Goal: Task Accomplishment & Management: Manage account settings

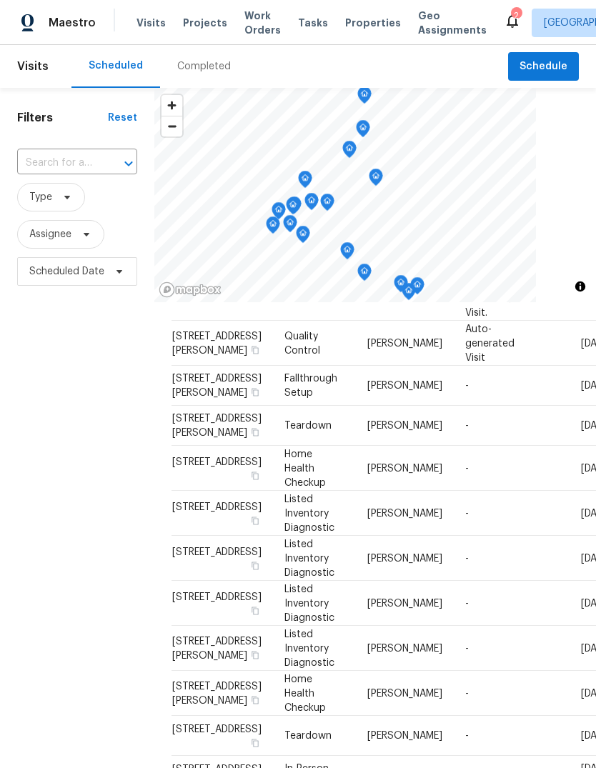
scroll to position [282, 0]
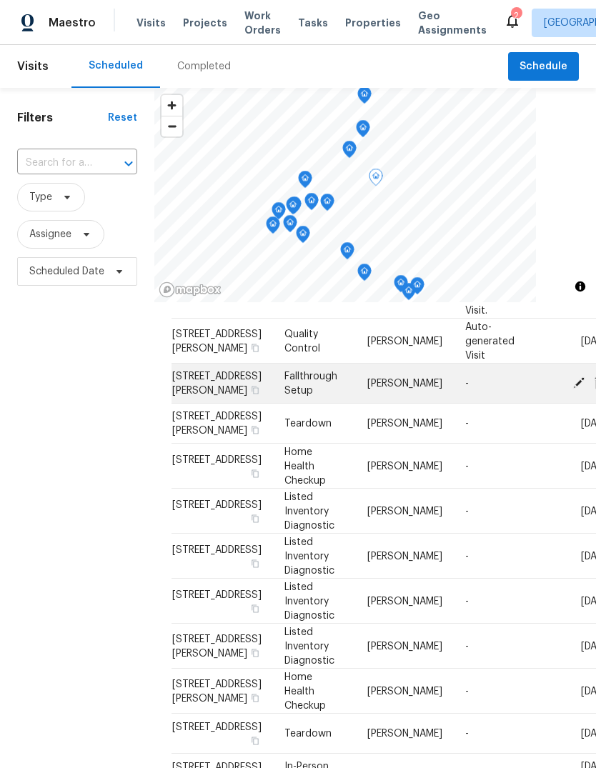
click at [573, 388] on icon at bounding box center [578, 381] width 11 height 11
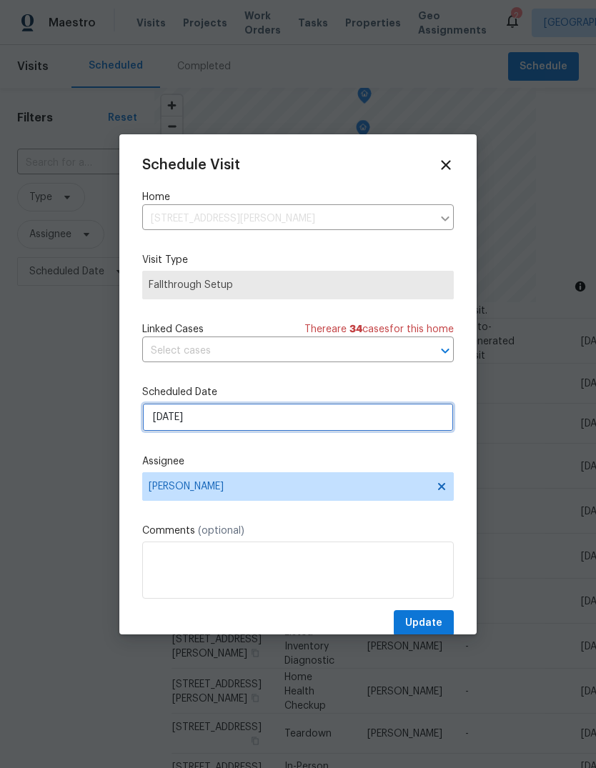
click at [341, 418] on input "9/1/2025" at bounding box center [297, 417] width 311 height 29
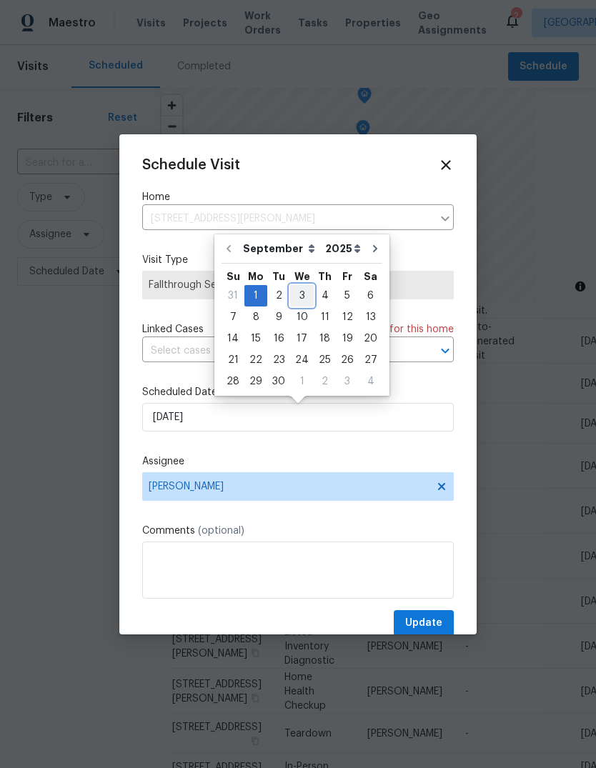
click at [299, 298] on div "3" at bounding box center [302, 296] width 24 height 20
type input "[DATE]"
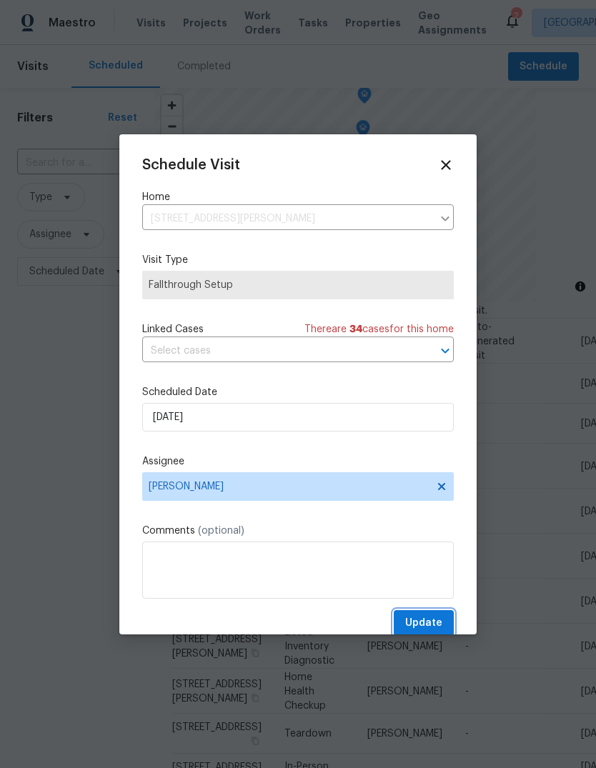
click at [434, 614] on button "Update" at bounding box center [424, 623] width 60 height 26
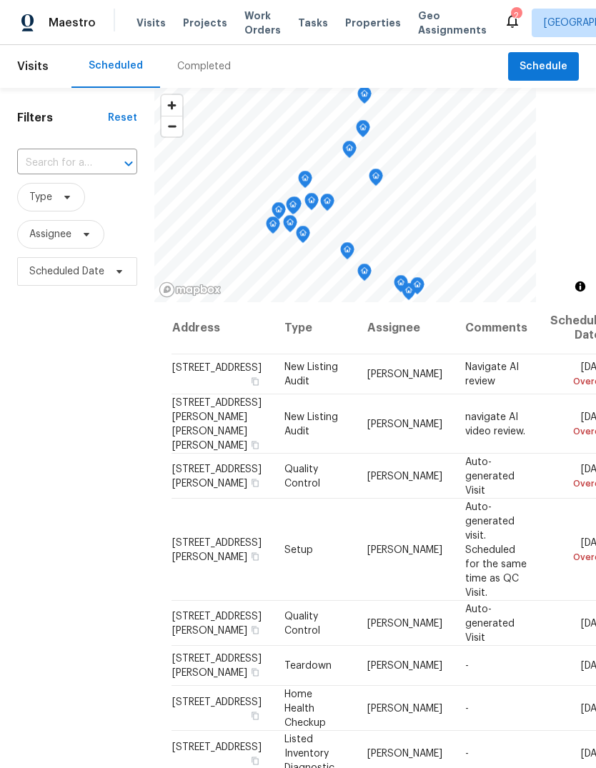
scroll to position [0, 0]
click at [59, 200] on span at bounding box center [65, 196] width 16 height 11
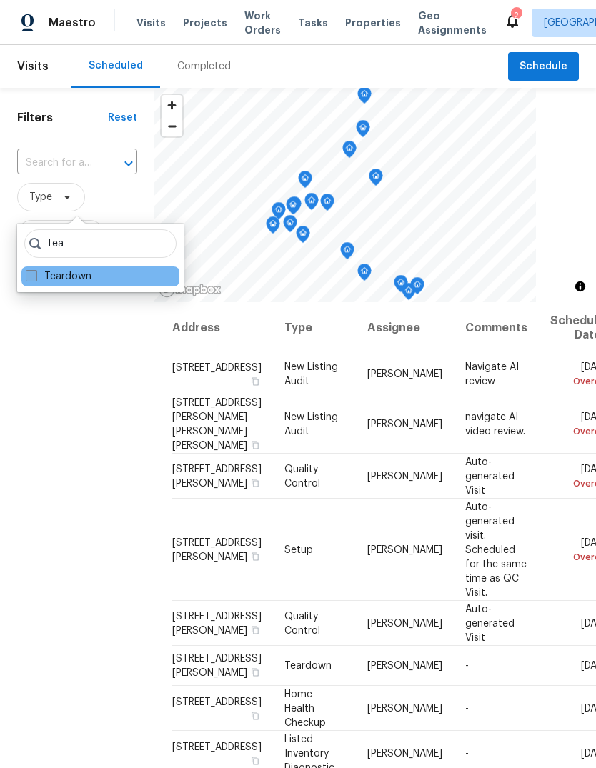
type input "Tea"
click at [89, 271] on label "Teardown" at bounding box center [59, 276] width 66 height 14
click at [35, 271] on input "Teardown" at bounding box center [30, 273] width 9 height 9
checkbox input "true"
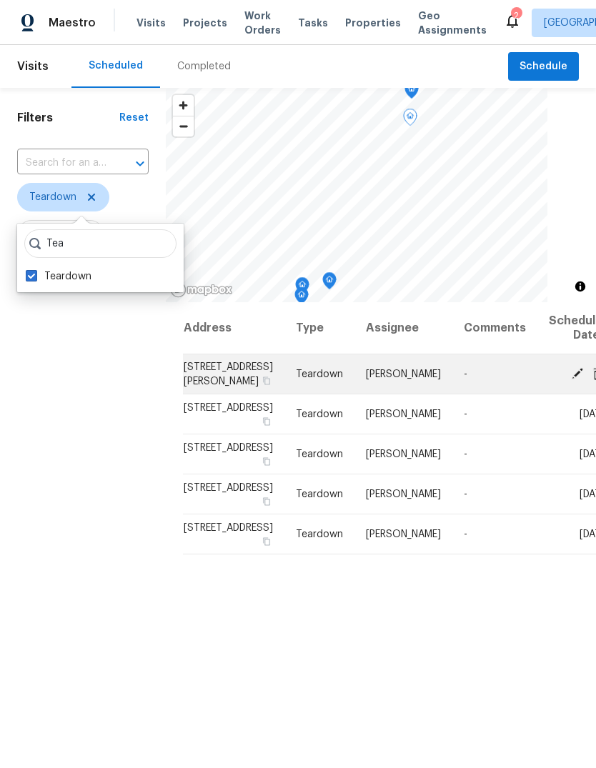
click at [566, 379] on span at bounding box center [576, 372] width 21 height 13
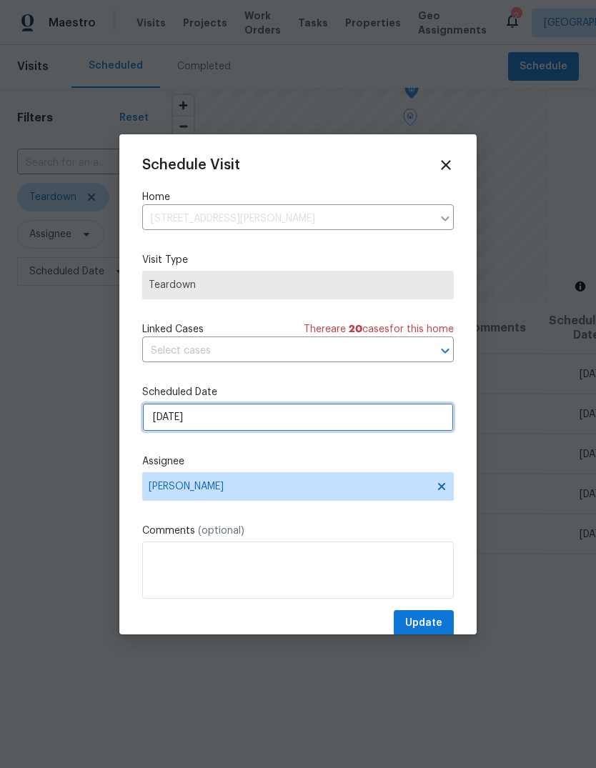
click at [326, 419] on input "9/1/2025" at bounding box center [297, 417] width 311 height 29
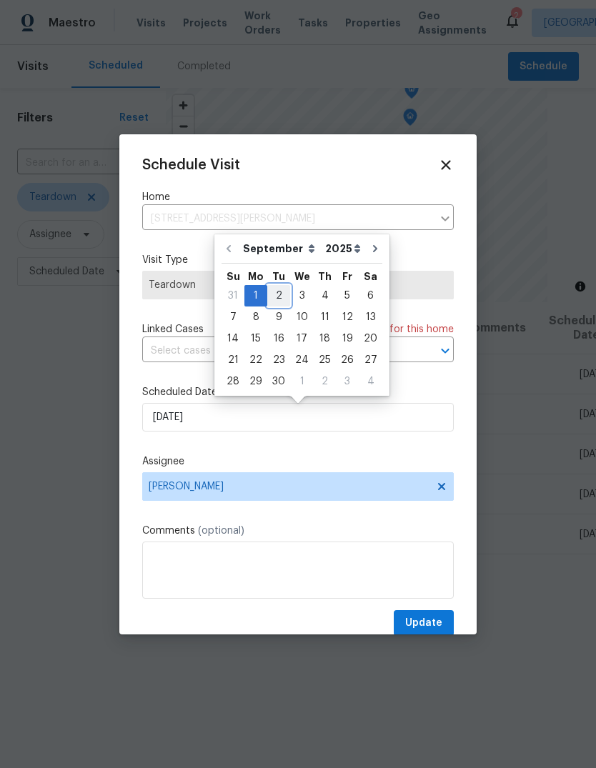
click at [282, 289] on div "2" at bounding box center [278, 296] width 23 height 20
type input "[DATE]"
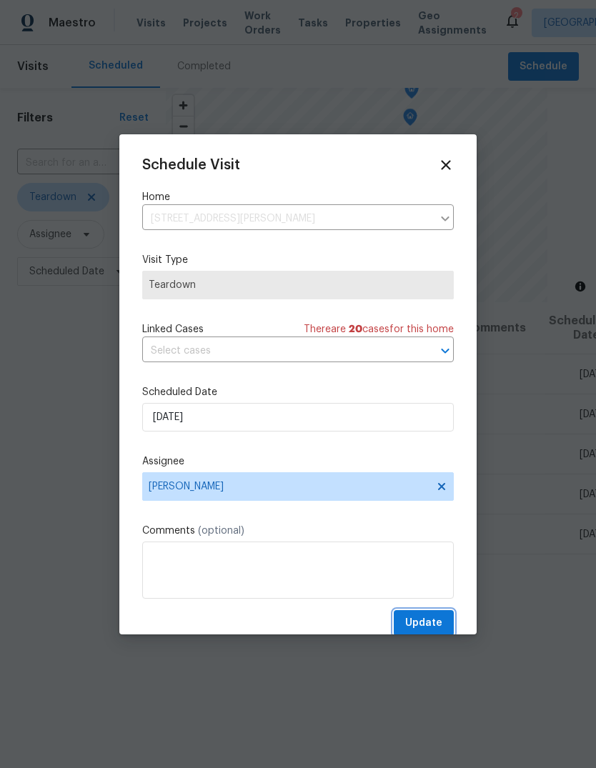
click at [434, 617] on span "Update" at bounding box center [423, 623] width 37 height 18
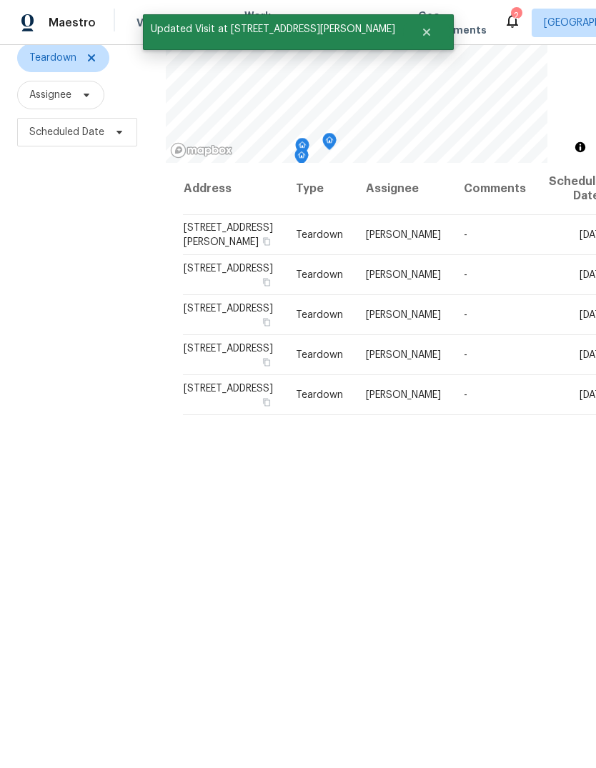
scroll to position [138, 0]
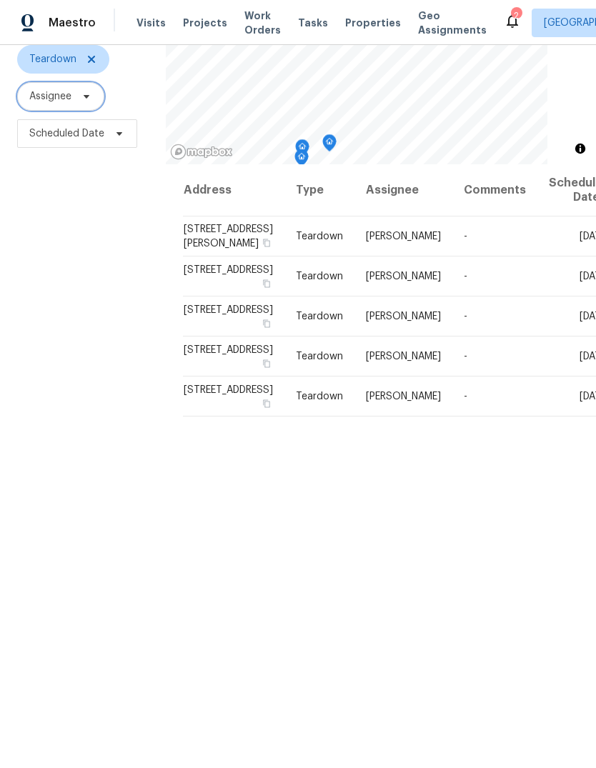
click at [97, 106] on span "Assignee" at bounding box center [60, 96] width 87 height 29
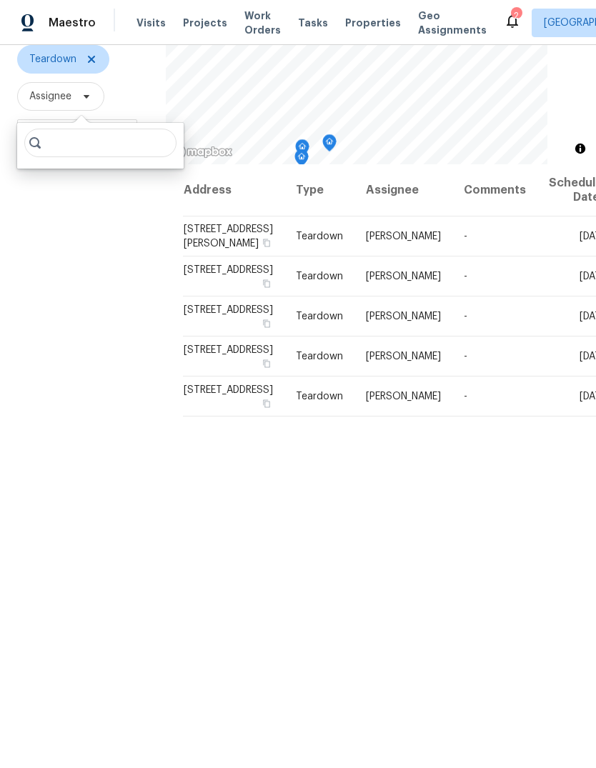
click at [67, 260] on div "Filters Reset ​ Teardown Assignee Scheduled Date" at bounding box center [83, 364] width 166 height 829
click at [81, 59] on span at bounding box center [89, 59] width 16 height 11
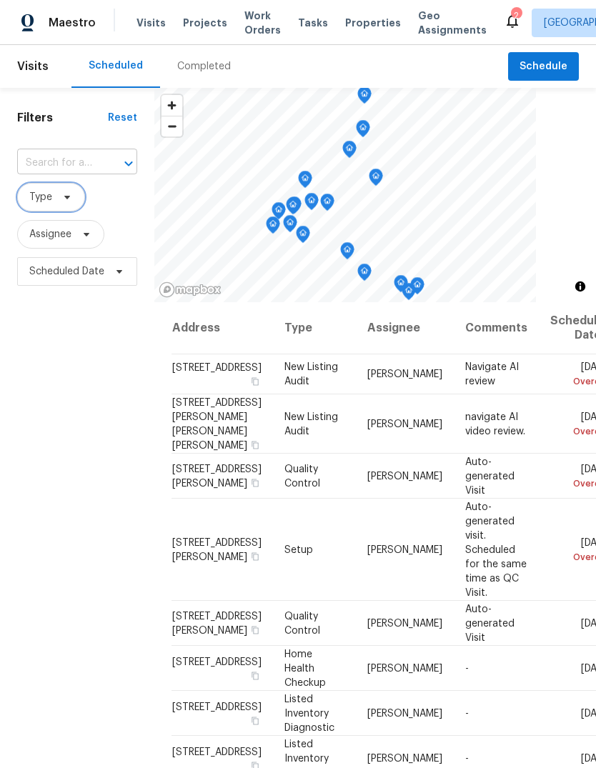
click at [108, 174] on div "​" at bounding box center [77, 163] width 120 height 22
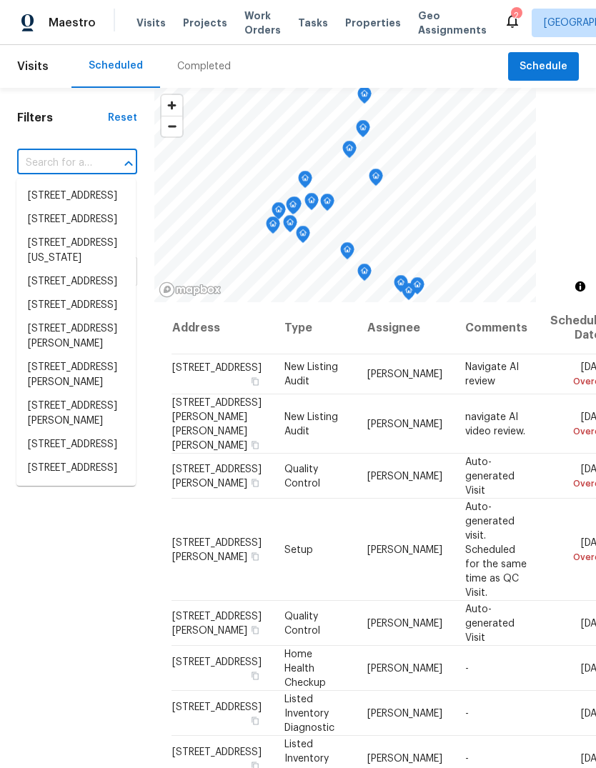
type input "i"
click at [149, 493] on div "Filters Reset ​ Type Assignee Scheduled Date" at bounding box center [77, 502] width 154 height 829
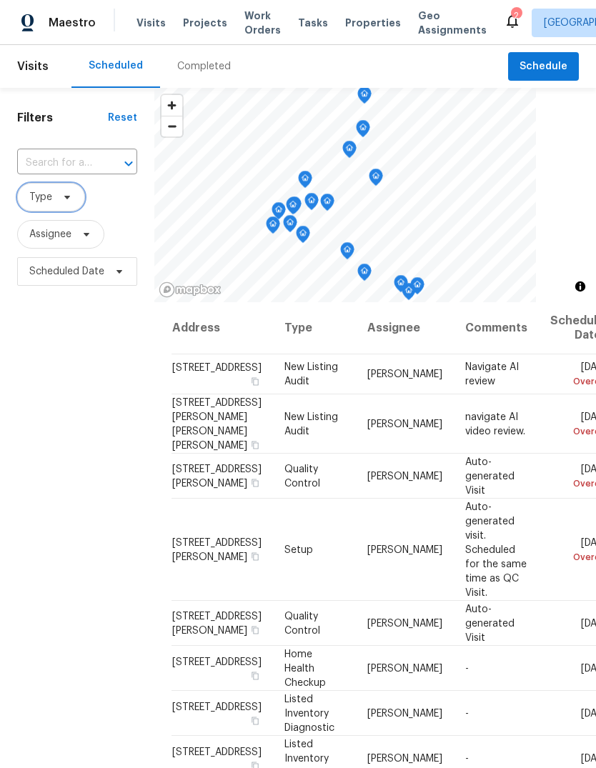
click at [64, 201] on icon at bounding box center [66, 196] width 11 height 11
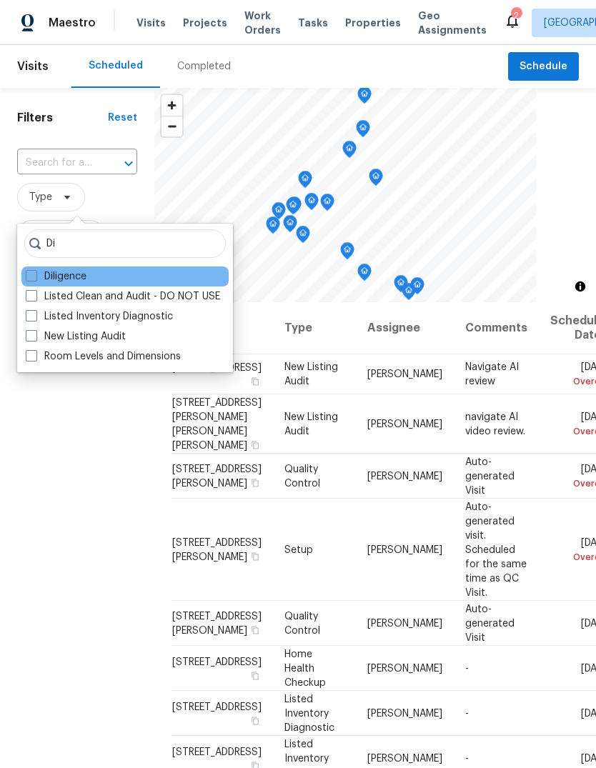
type input "Di"
click at [81, 266] on div "Diligence" at bounding box center [124, 276] width 207 height 20
click at [44, 272] on label "Diligence" at bounding box center [56, 276] width 61 height 14
click at [35, 272] on input "Diligence" at bounding box center [30, 273] width 9 height 9
checkbox input "true"
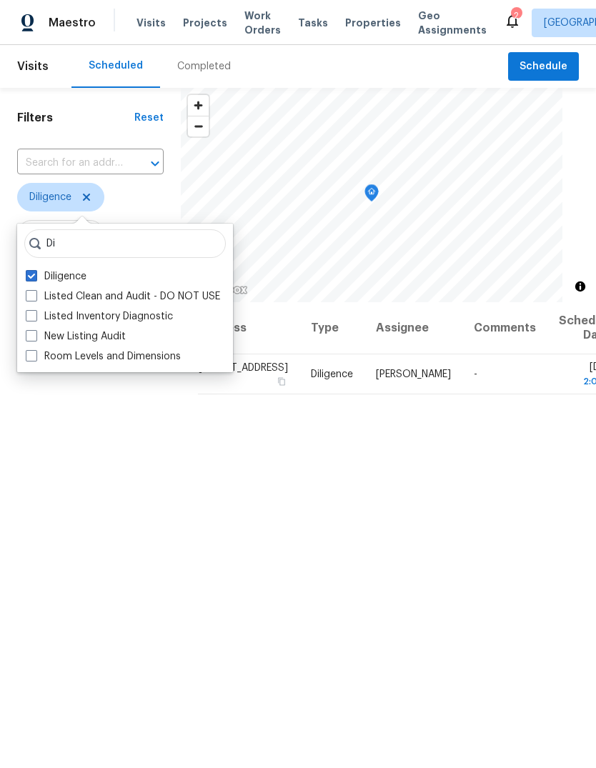
click at [143, 581] on div "Filters Reset ​ Diligence Assignee Scheduled Date" at bounding box center [90, 502] width 181 height 829
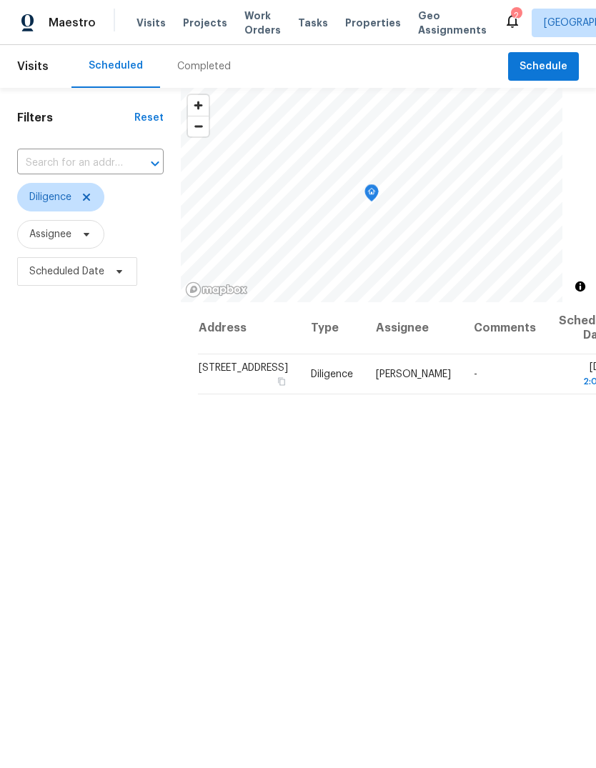
click at [313, 573] on div "Address Type Assignee Comments Scheduled Date ↑ 11825 Cedarcreek Dr, Cincinnati…" at bounding box center [388, 609] width 415 height 614
click at [376, 541] on div "Address Type Assignee Comments Scheduled Date ↑ 11825 Cedarcreek Dr, Cincinnati…" at bounding box center [388, 609] width 415 height 614
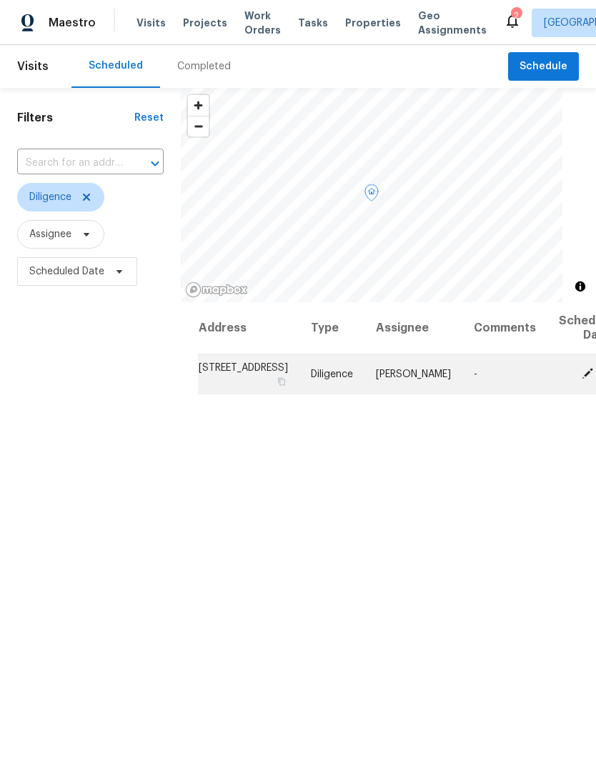
click at [206, 388] on td "11825 Cedarcreek Dr, Cincinnati, OH 45240" at bounding box center [248, 374] width 101 height 40
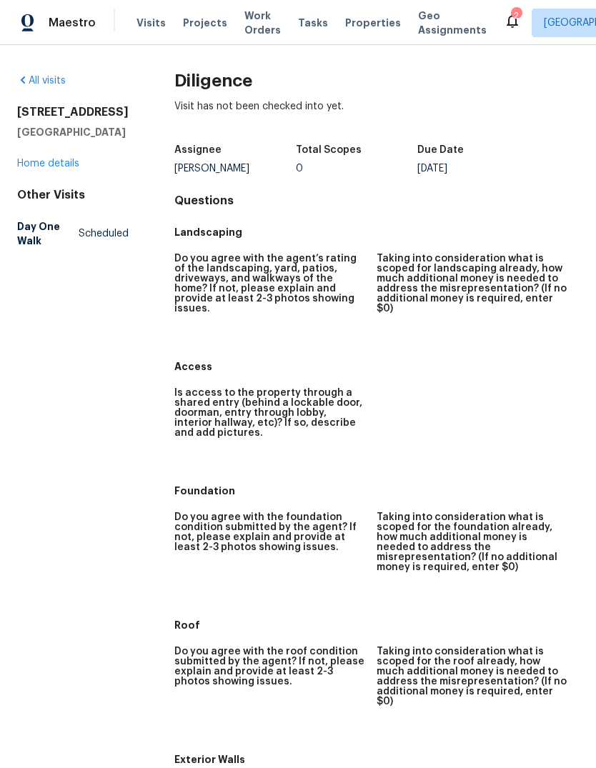
click at [59, 204] on div "All visits 11825 Cedarcreek Dr Cincinnati, OH 45240 Home details Other Visits D…" at bounding box center [72, 164] width 111 height 180
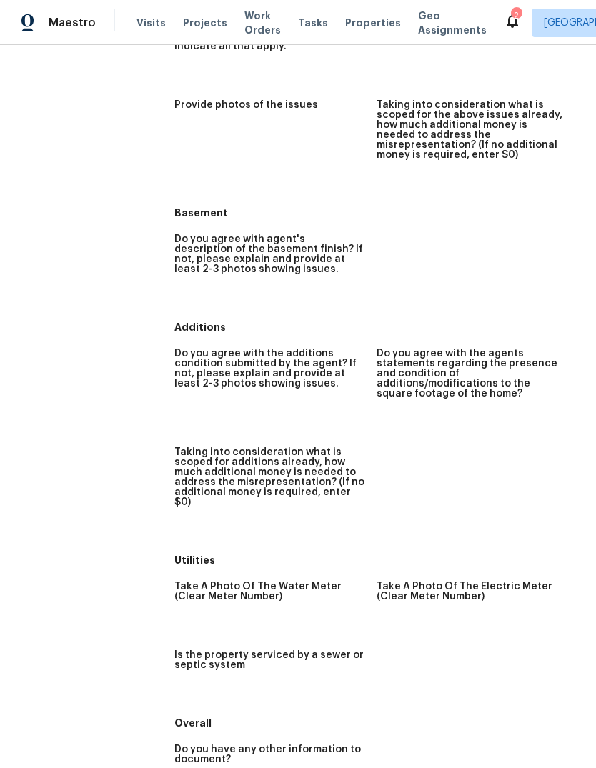
scroll to position [54, 0]
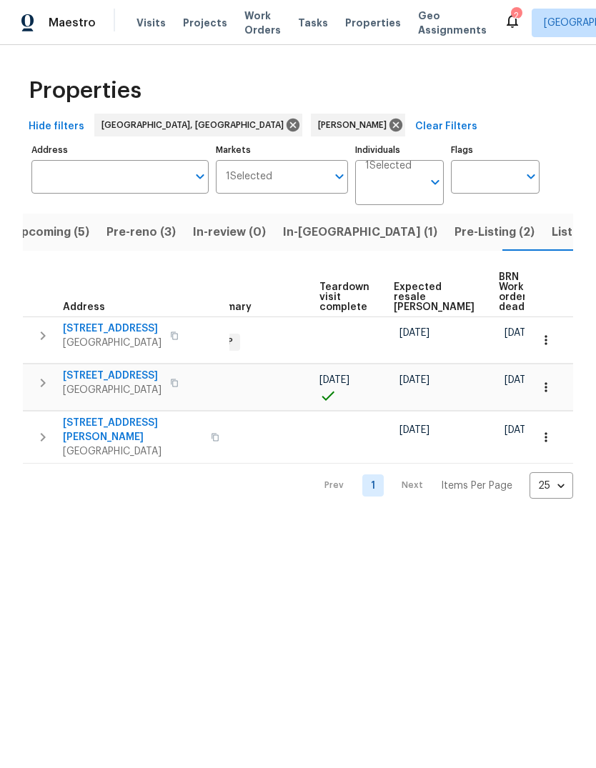
scroll to position [0, 287]
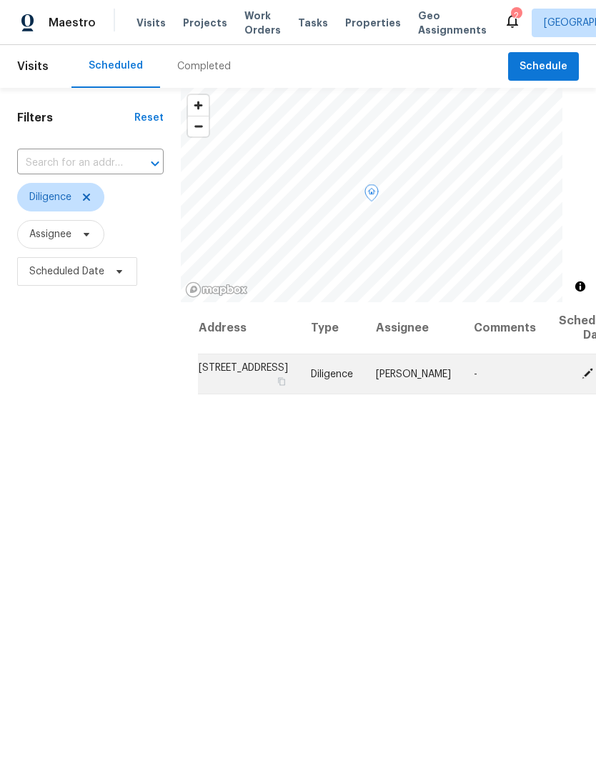
click at [218, 391] on td "[STREET_ADDRESS]" at bounding box center [248, 374] width 101 height 40
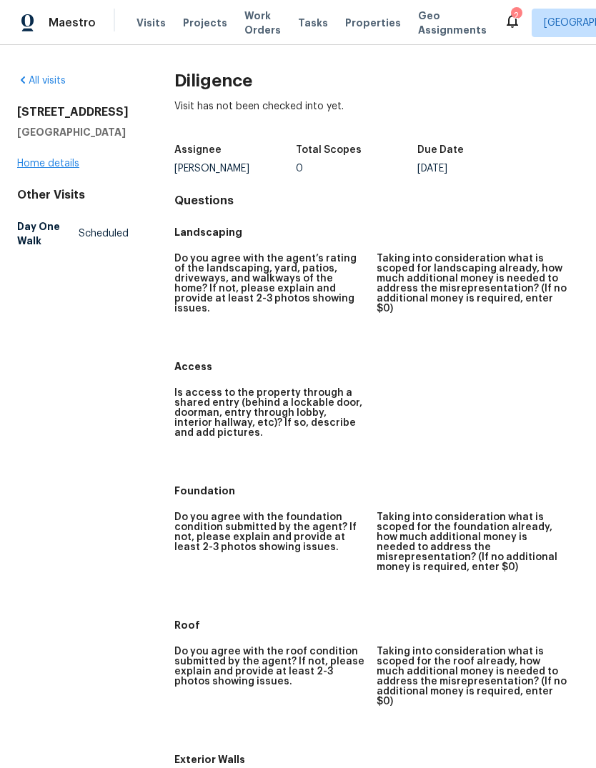
click at [63, 169] on link "Home details" at bounding box center [48, 164] width 62 height 10
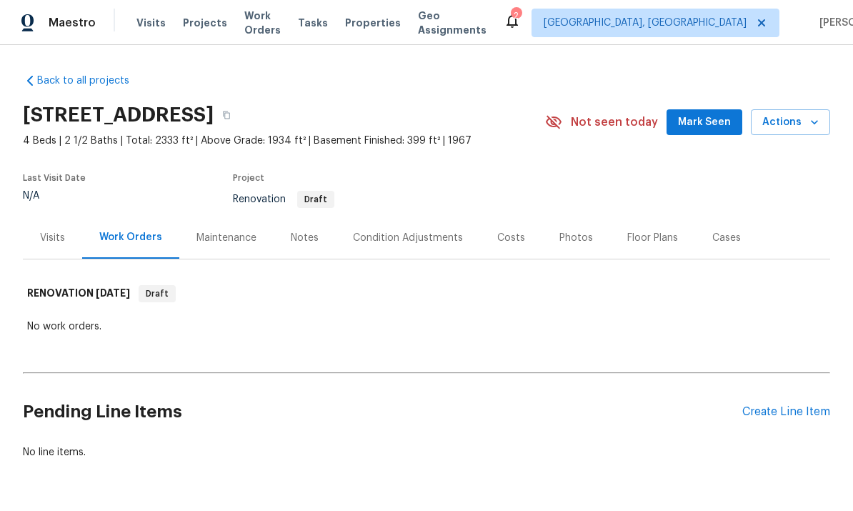
scroll to position [45, 0]
click at [430, 231] on div "Condition Adjustments" at bounding box center [408, 238] width 110 height 14
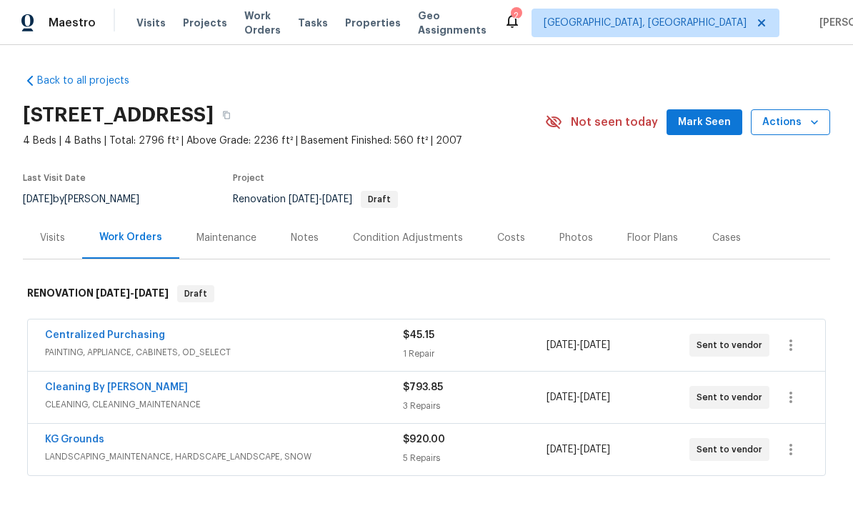
click at [824, 126] on button "Actions" at bounding box center [790, 122] width 79 height 26
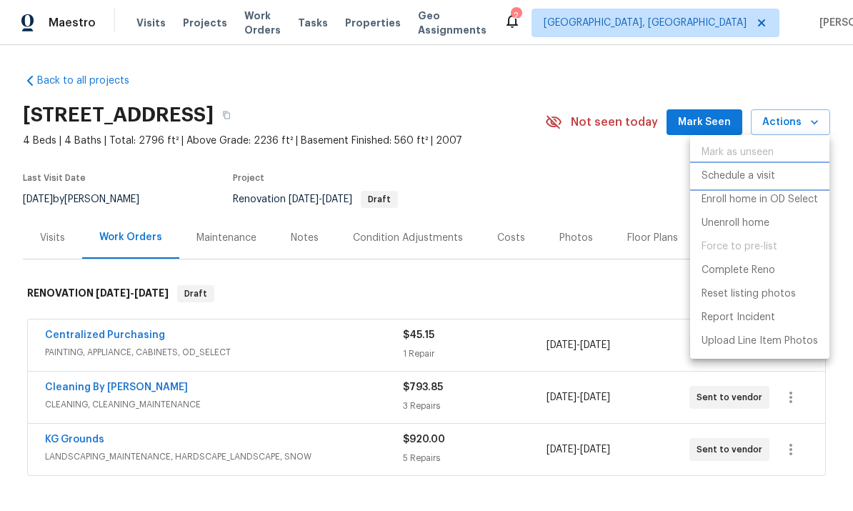
click at [781, 179] on li "Schedule a visit" at bounding box center [759, 176] width 139 height 24
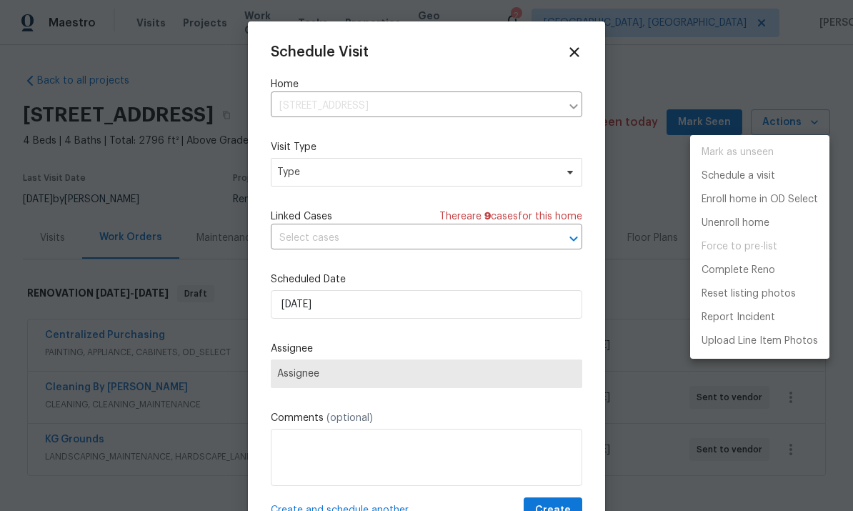
click at [432, 159] on div at bounding box center [426, 255] width 853 height 511
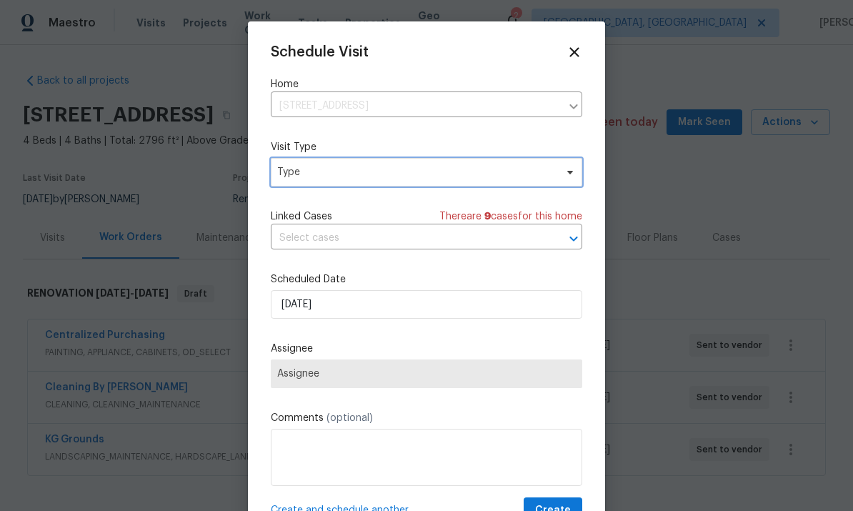
click at [424, 174] on span "Type" at bounding box center [416, 172] width 278 height 14
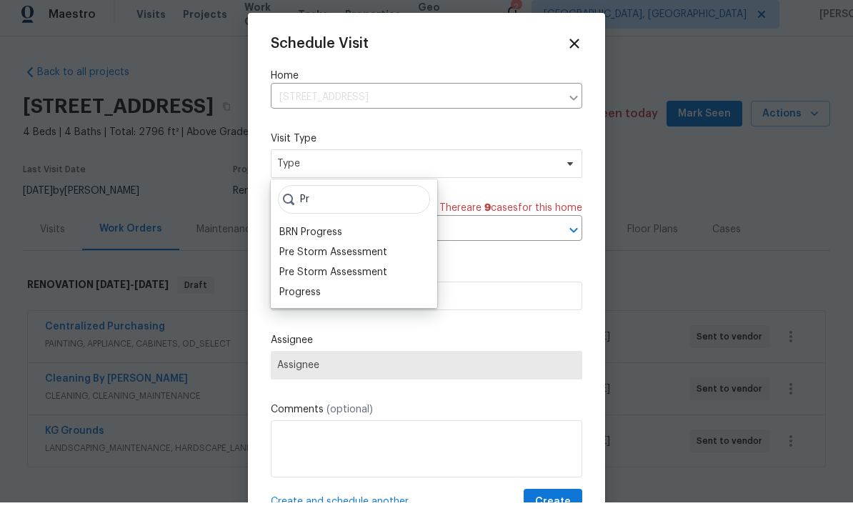
scroll to position [9, 0]
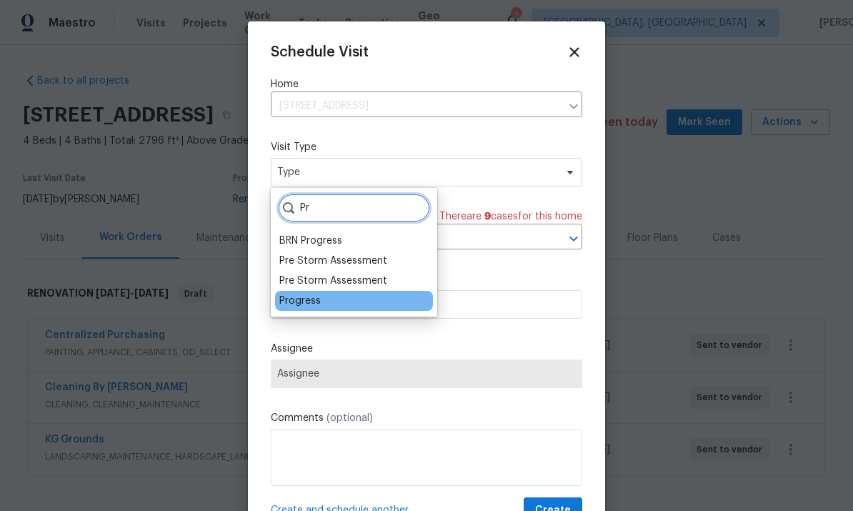
type input "Pr"
click at [318, 294] on div "Progress" at bounding box center [299, 301] width 41 height 14
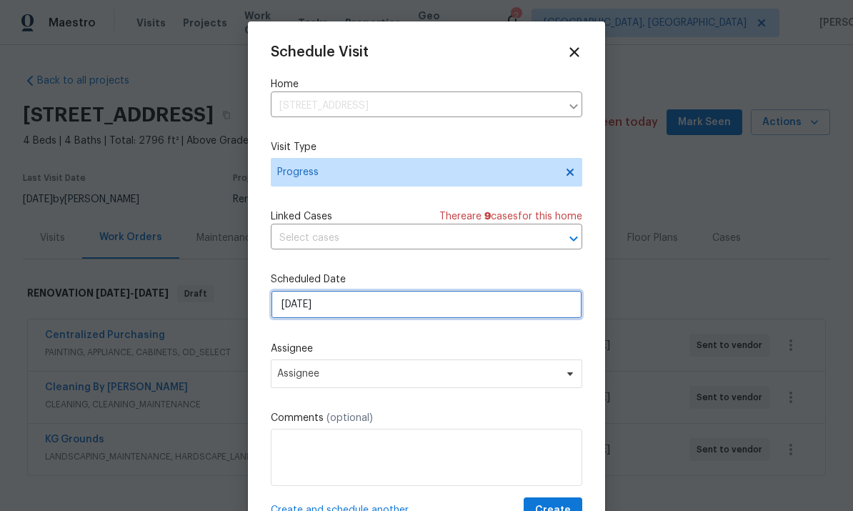
click at [436, 316] on input "9/1/2025" at bounding box center [426, 304] width 311 height 29
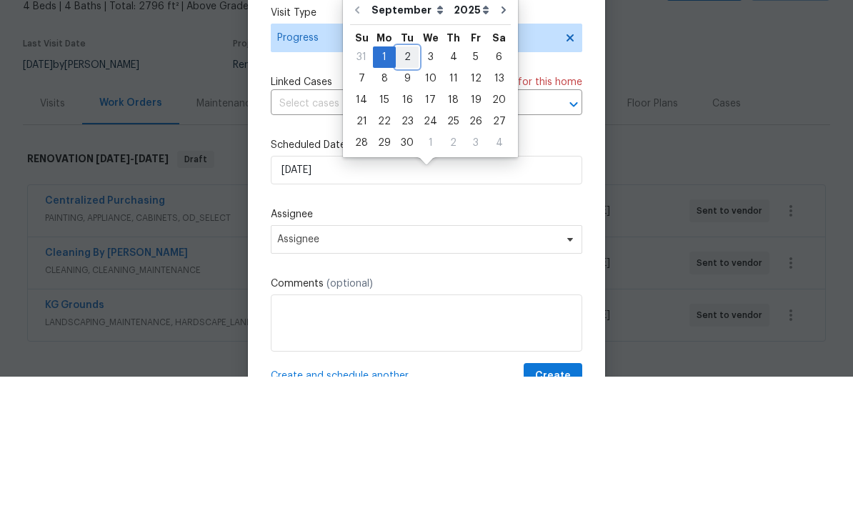
click at [405, 181] on div "2" at bounding box center [407, 191] width 23 height 20
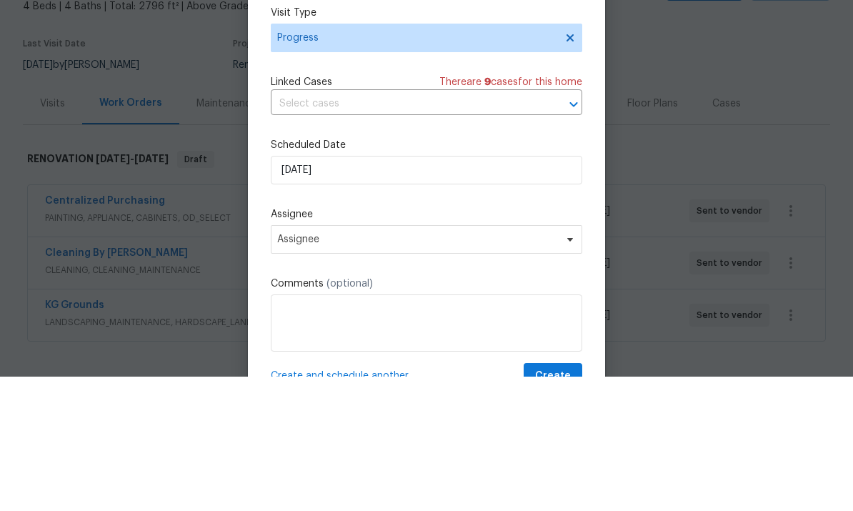
type input "[DATE]"
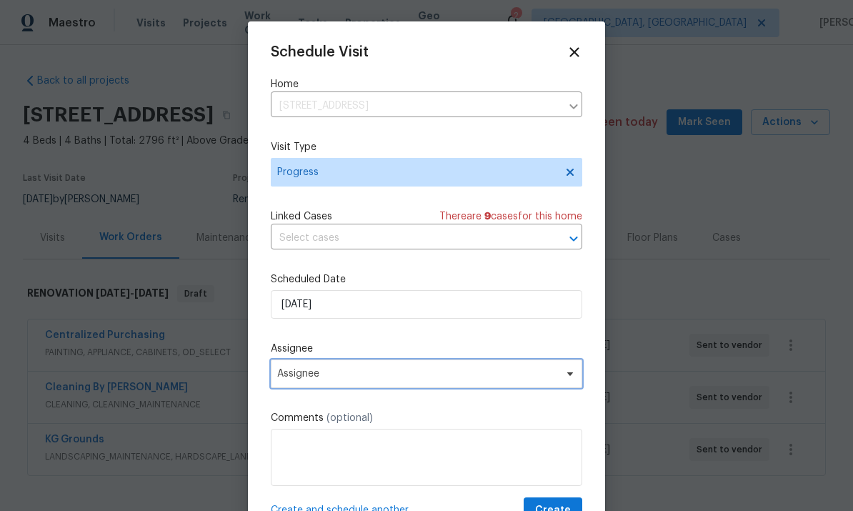
click at [478, 384] on span "Assignee" at bounding box center [426, 373] width 311 height 29
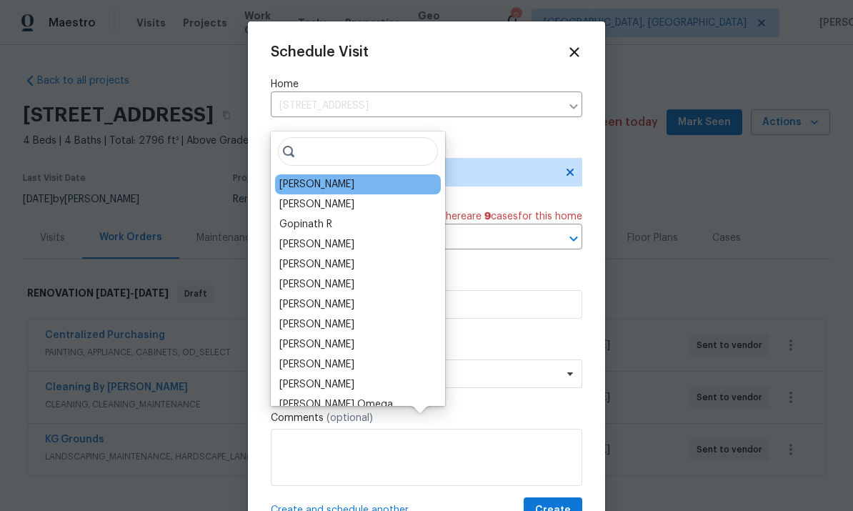
click at [341, 174] on div "[PERSON_NAME]" at bounding box center [358, 184] width 166 height 20
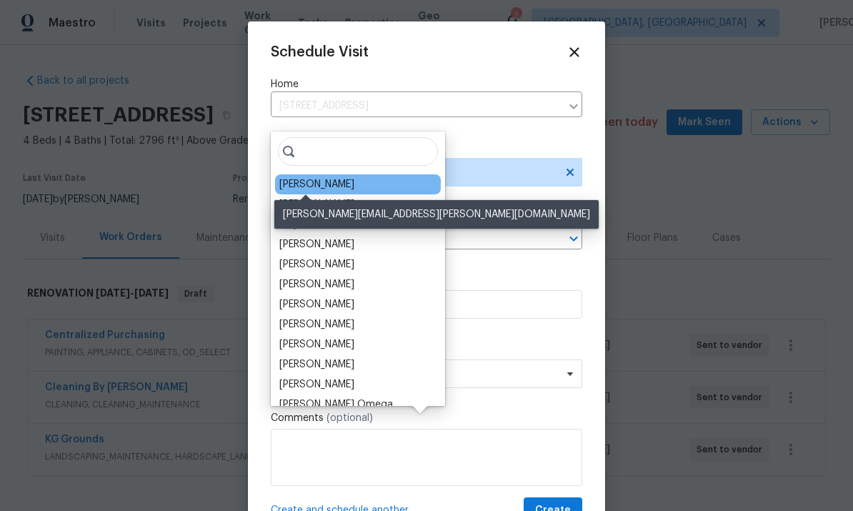
click at [331, 177] on div "[PERSON_NAME]" at bounding box center [316, 184] width 75 height 14
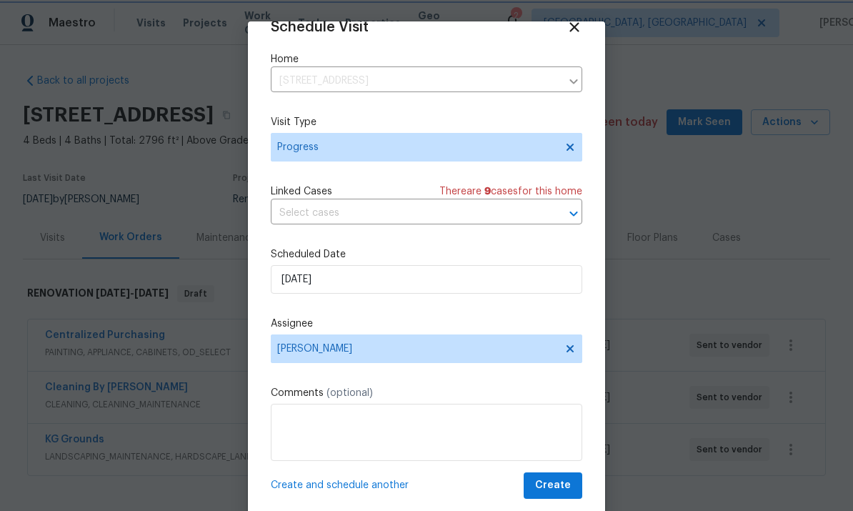
scroll to position [28, 0]
click at [565, 491] on span "Create" at bounding box center [553, 485] width 36 height 18
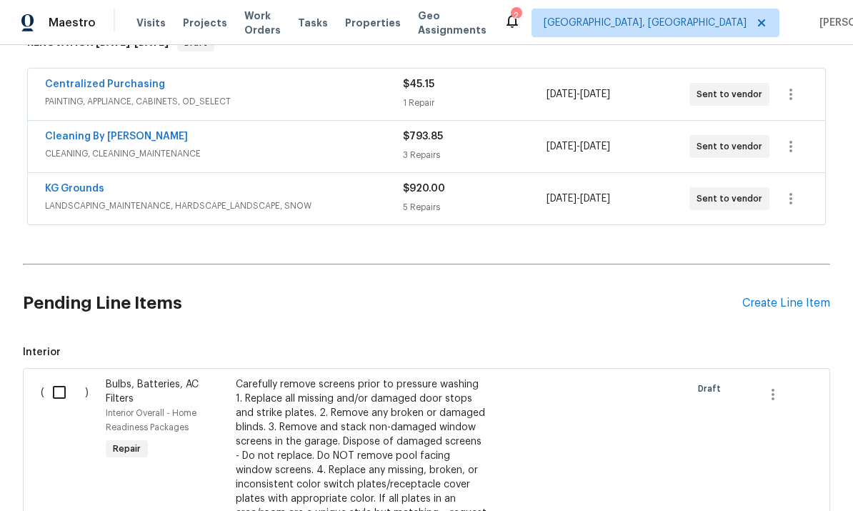
scroll to position [250, 0]
click at [222, 199] on span "LANDSCAPING_MAINTENANCE, HARDSCAPE_LANDSCAPE, SNOW" at bounding box center [224, 206] width 358 height 14
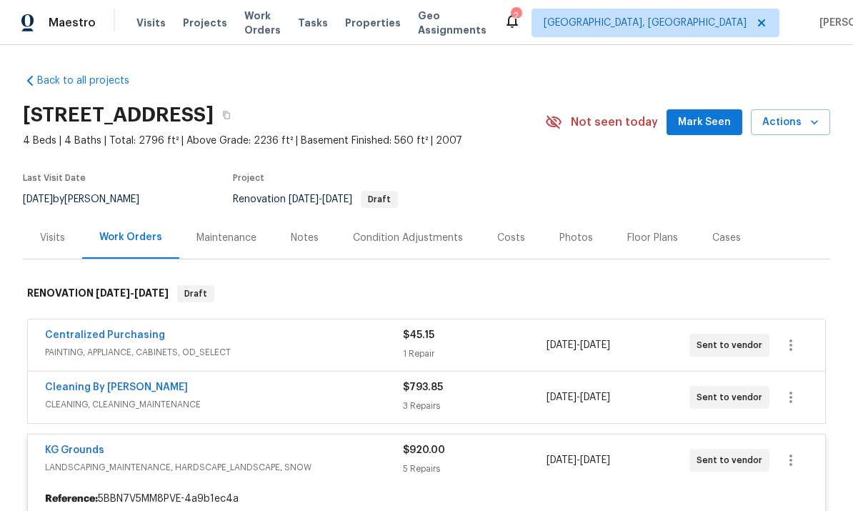
scroll to position [0, 0]
click at [422, 231] on div "Condition Adjustments" at bounding box center [408, 238] width 110 height 14
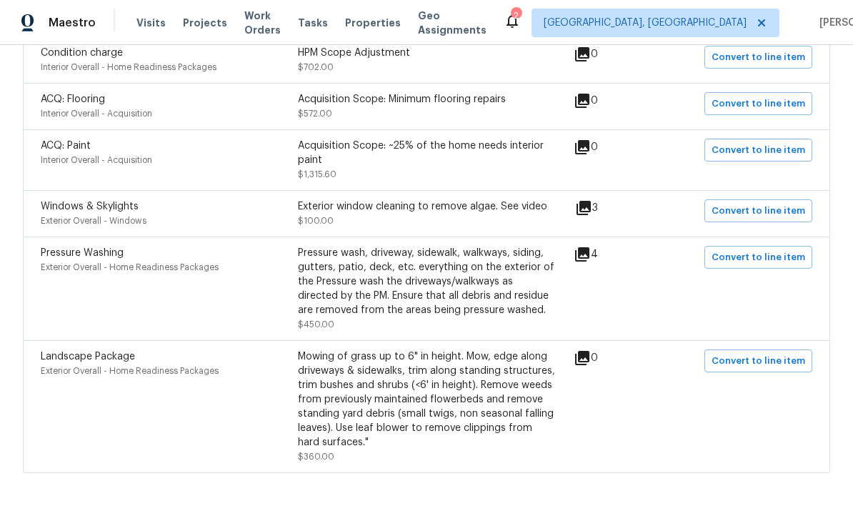
scroll to position [371, 0]
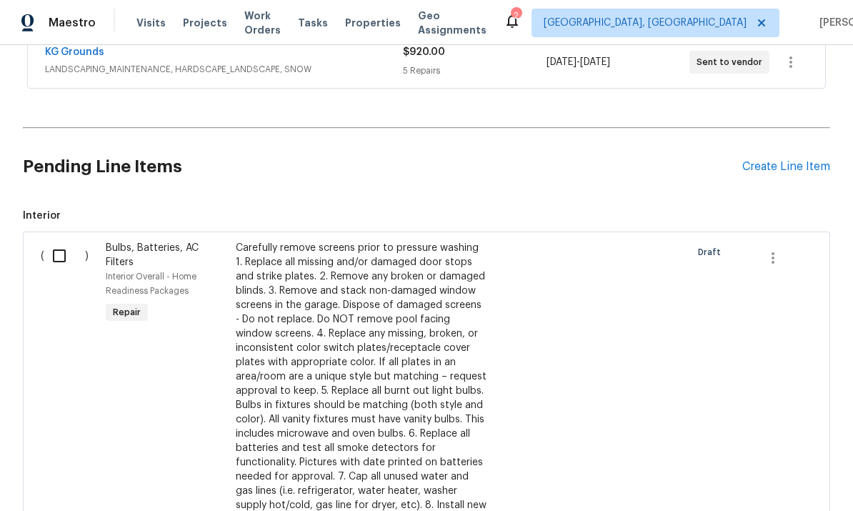
scroll to position [411, 0]
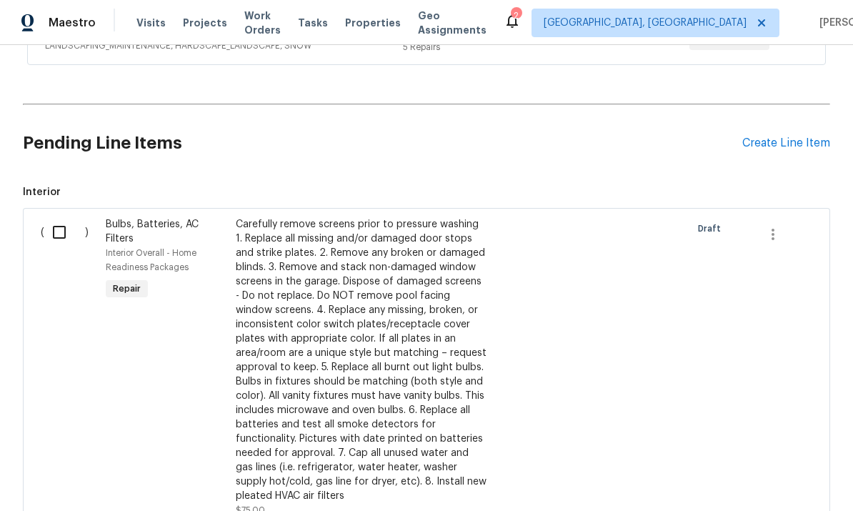
click at [64, 228] on input "checkbox" at bounding box center [64, 232] width 41 height 30
checkbox input "true"
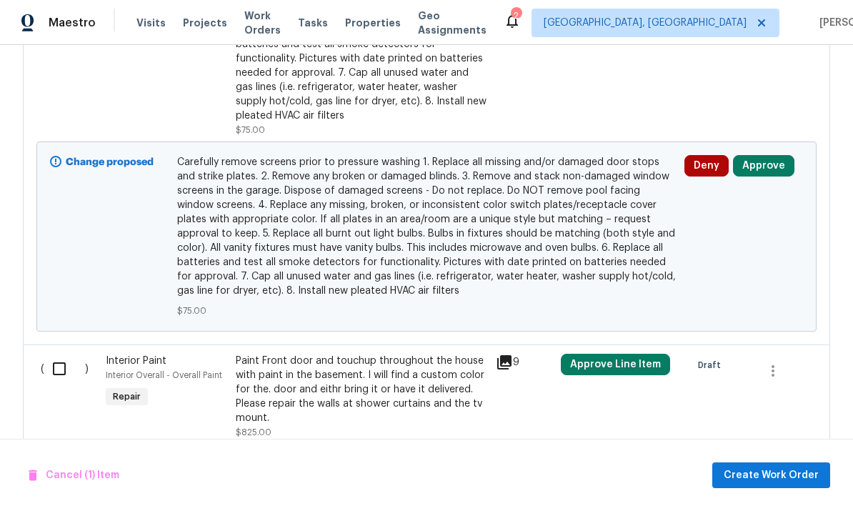
scroll to position [790, 0]
click at [59, 371] on input "checkbox" at bounding box center [64, 369] width 41 height 30
checkbox input "true"
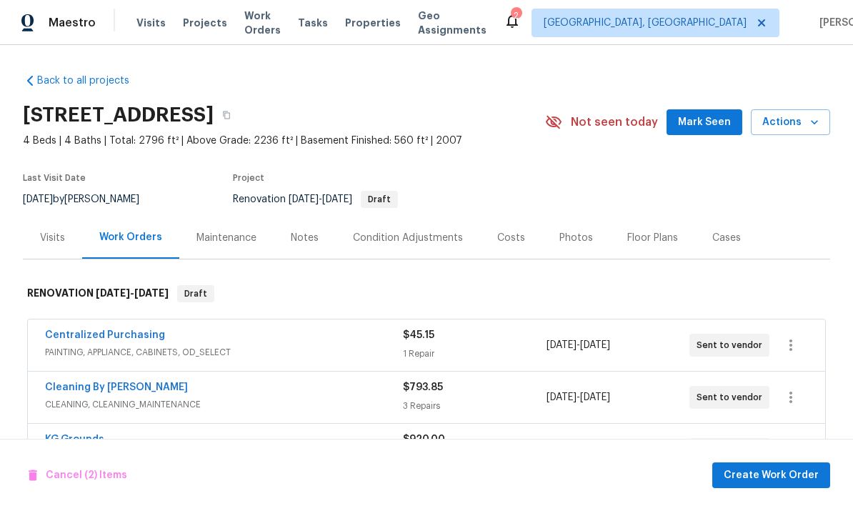
scroll to position [0, 0]
click at [422, 243] on div "Condition Adjustments" at bounding box center [408, 238] width 110 height 14
